Goal: Navigation & Orientation: Find specific page/section

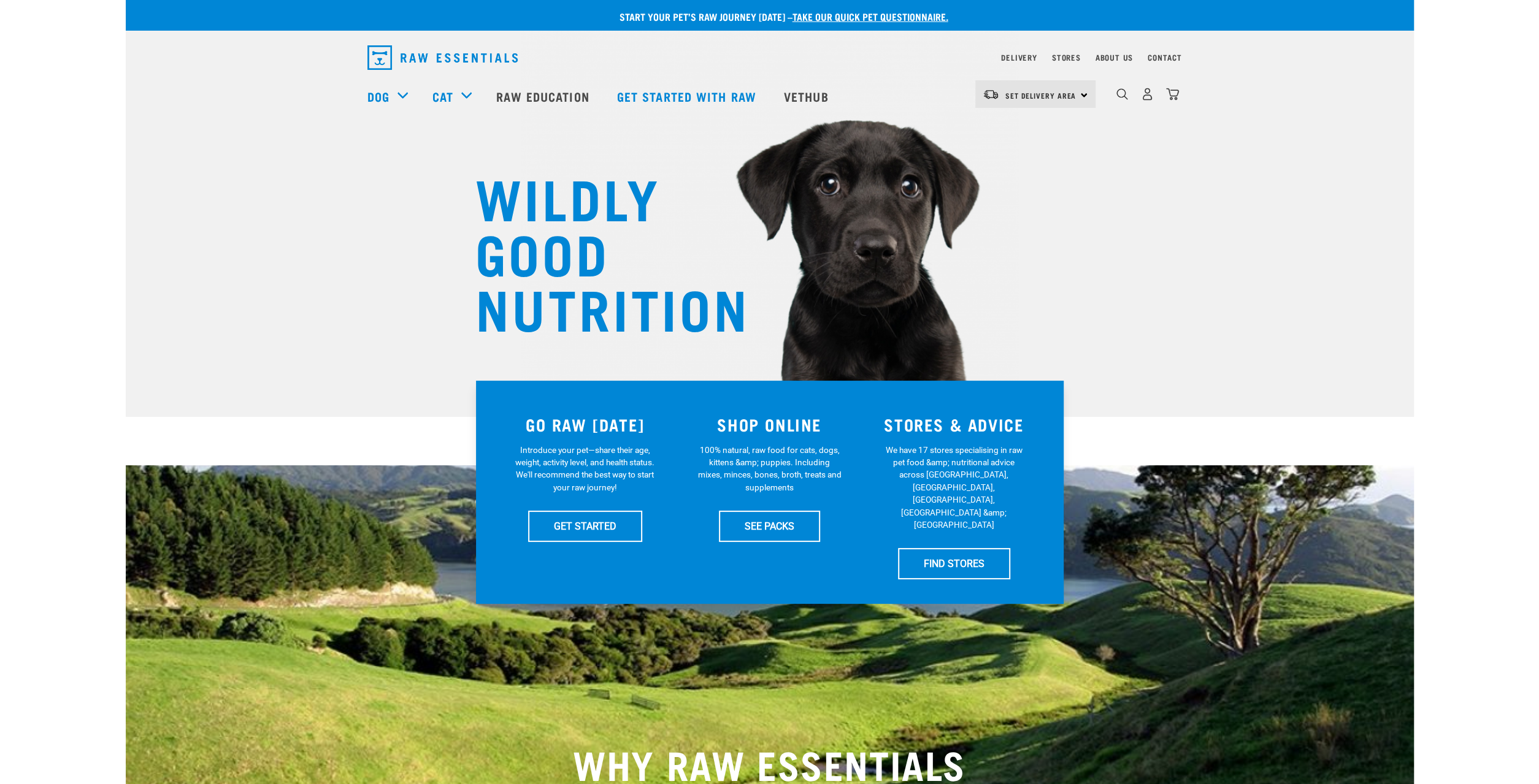
click at [462, 60] on img "dropdown navigation" at bounding box center [442, 57] width 150 height 24
click at [1025, 130] on link "[GEOGRAPHIC_DATA]" at bounding box center [1034, 129] width 118 height 27
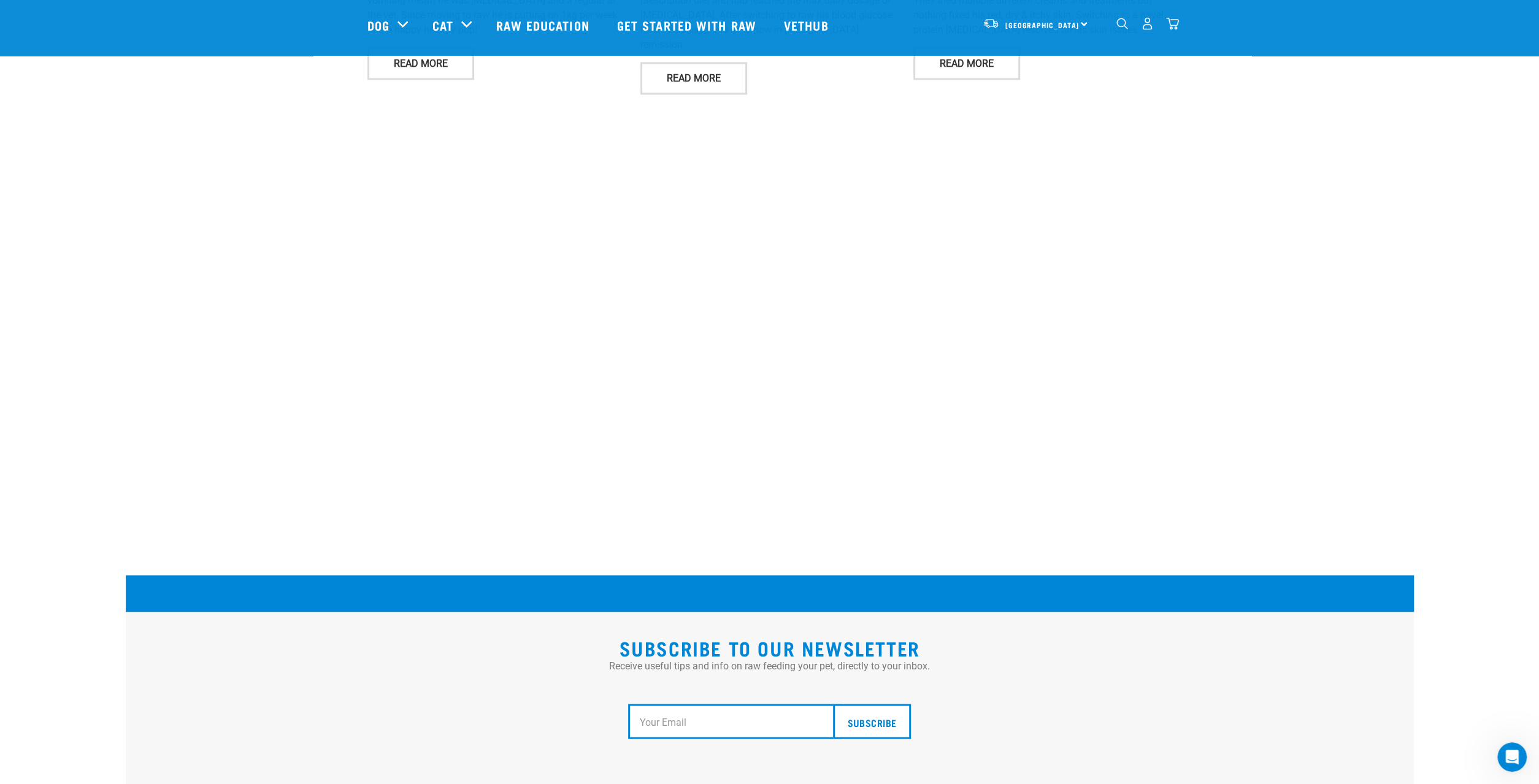
scroll to position [2091, 0]
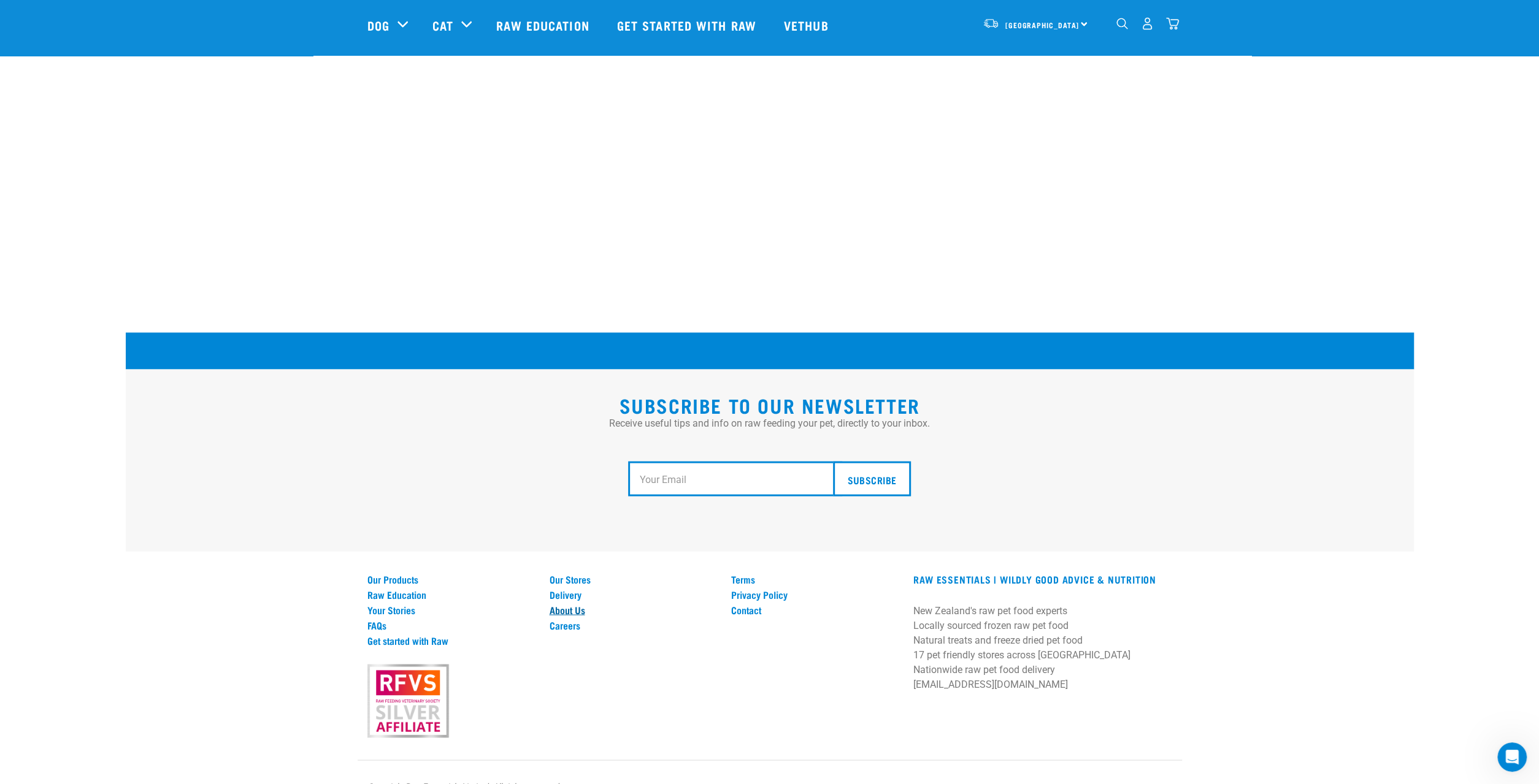
click at [567, 603] on link "About Us" at bounding box center [632, 609] width 167 height 11
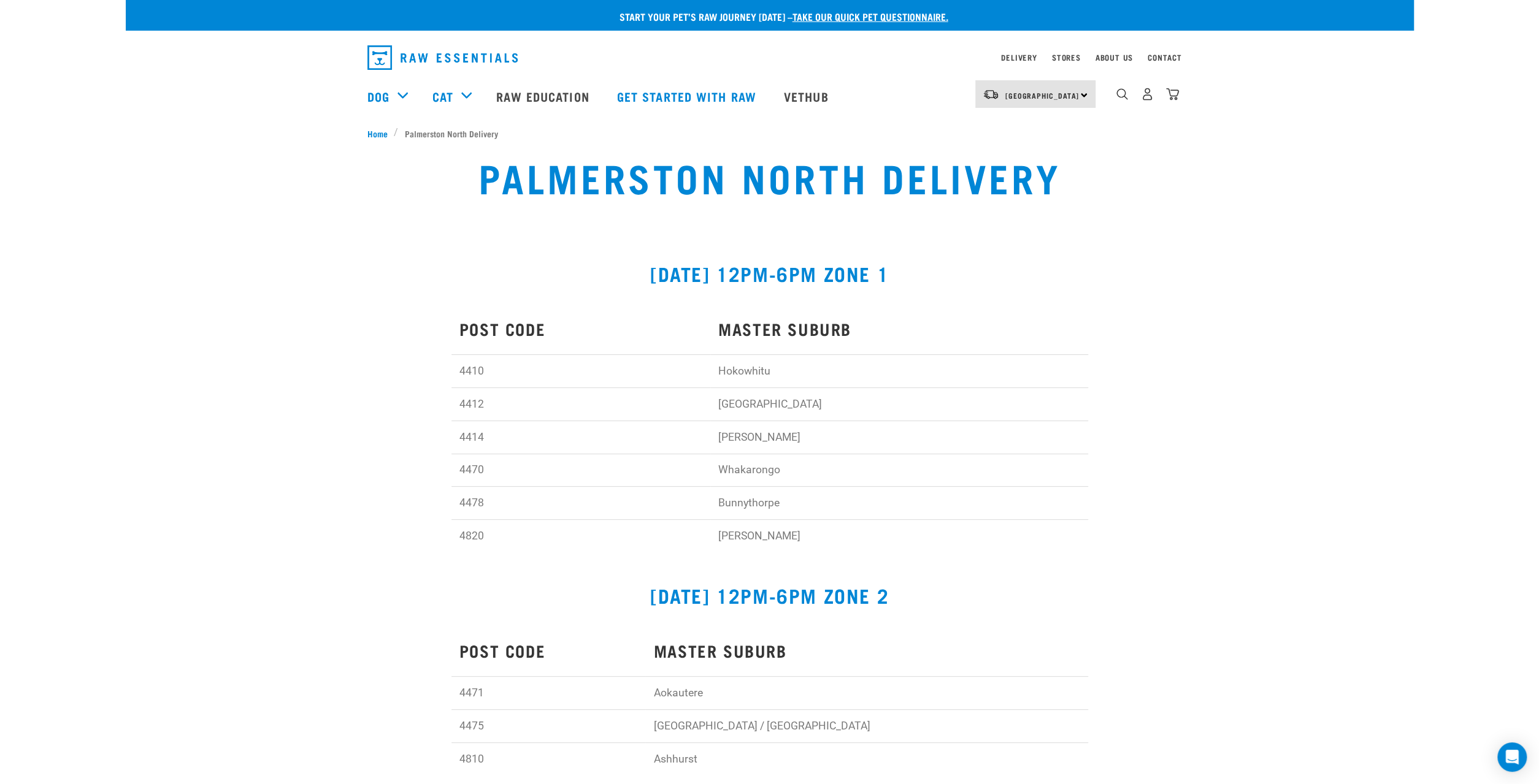
click at [392, 60] on img "dropdown navigation" at bounding box center [442, 57] width 150 height 24
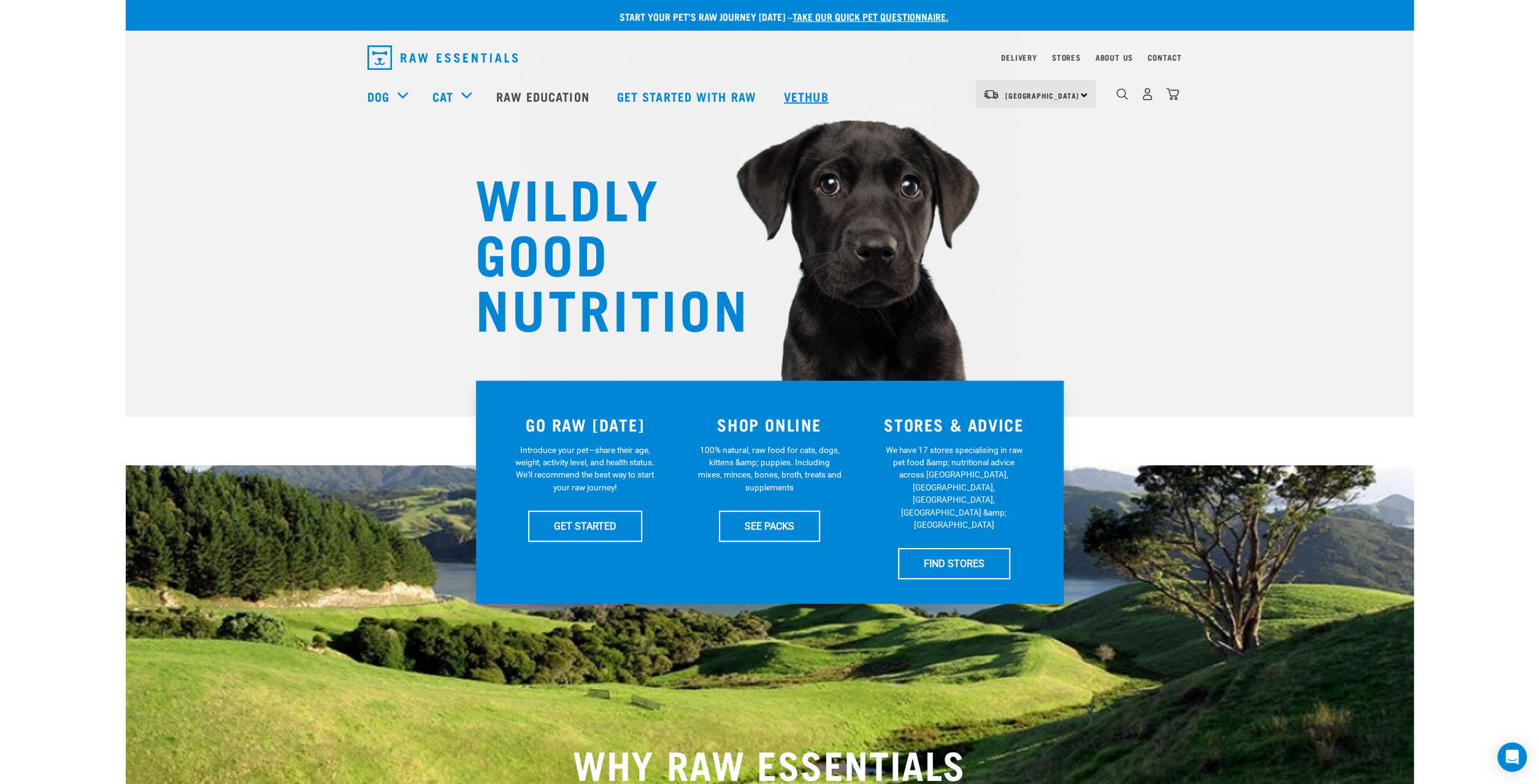
click at [831, 98] on link "Vethub" at bounding box center [808, 96] width 73 height 49
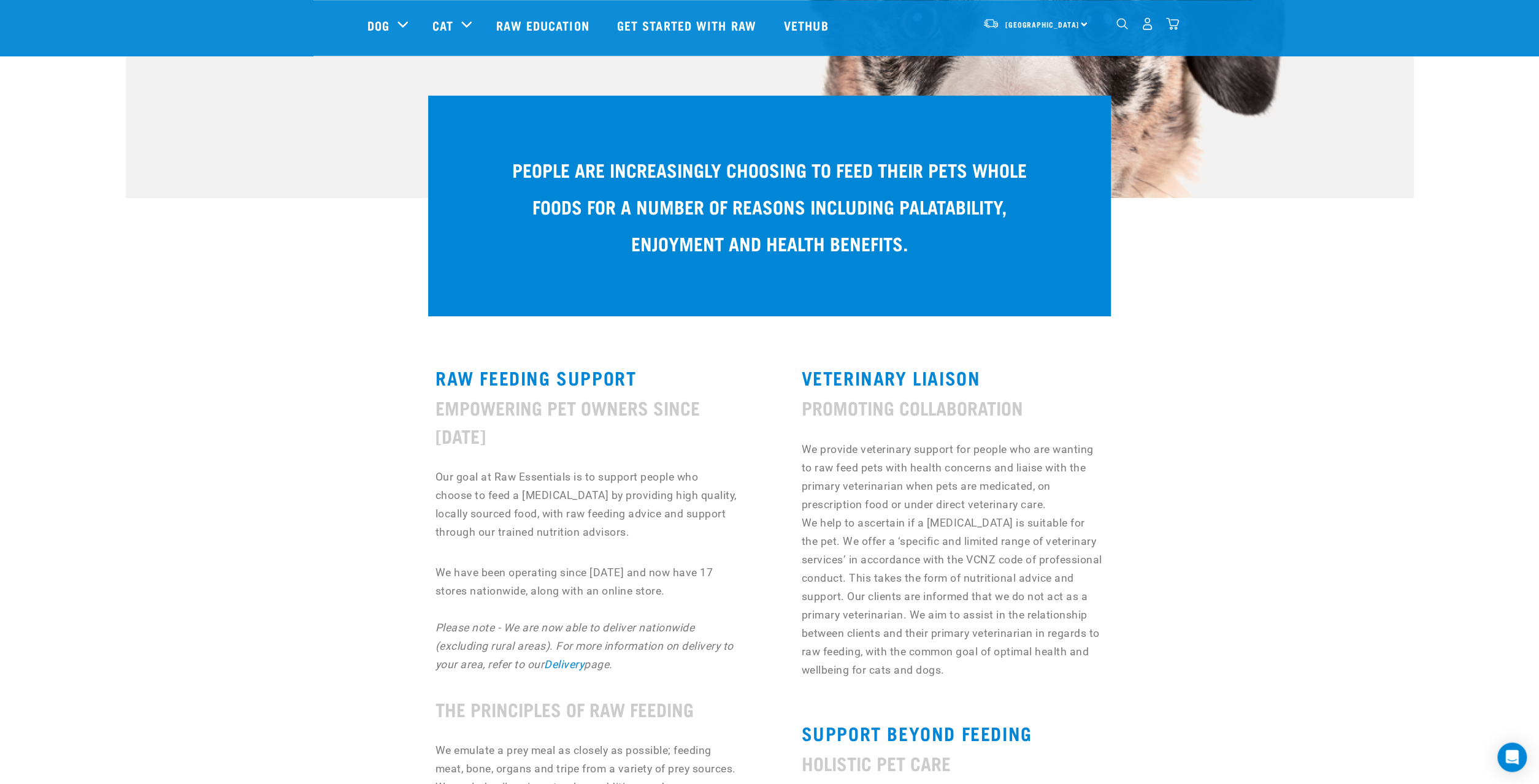
scroll to position [446, 0]
